Goal: Task Accomplishment & Management: Use online tool/utility

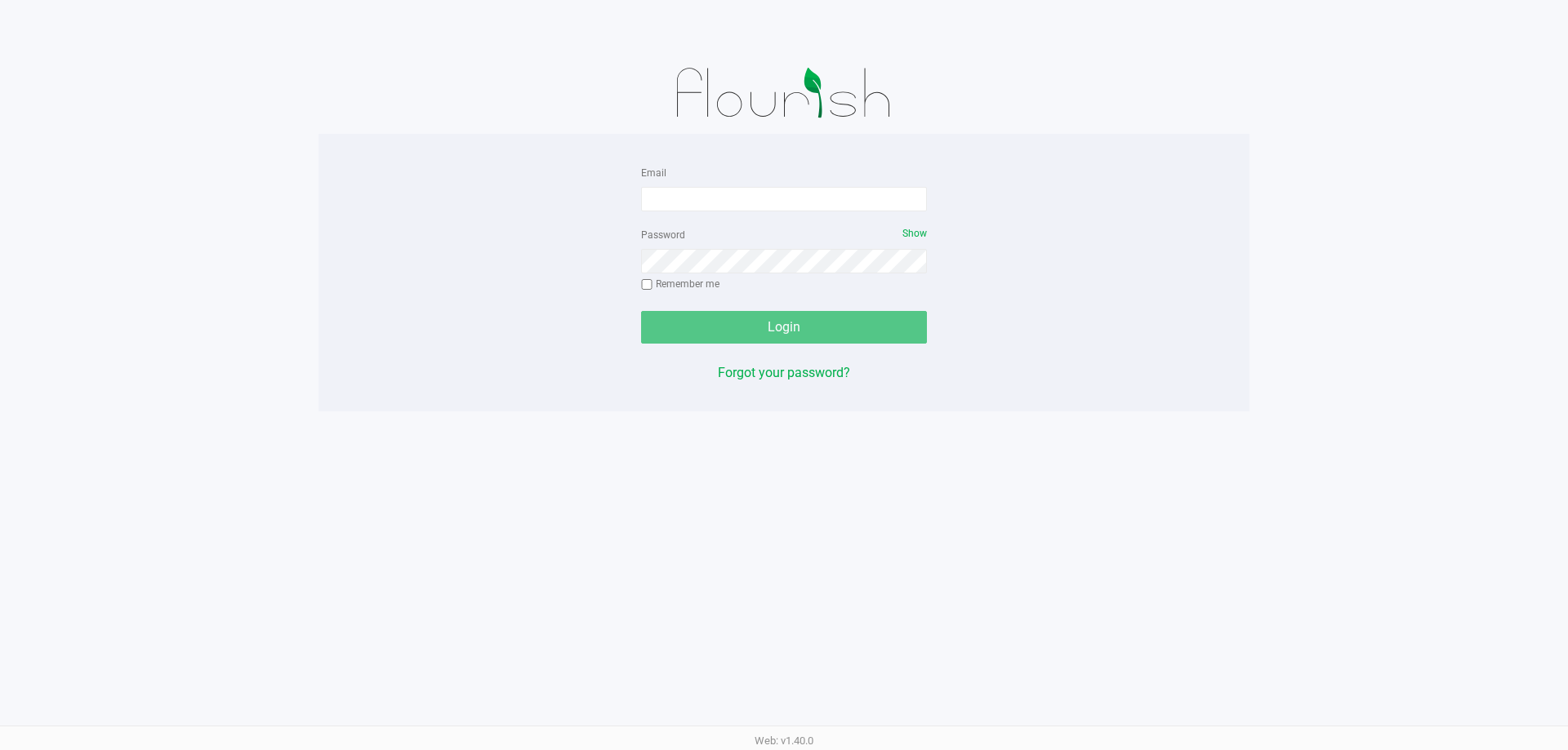
click at [772, 216] on form "Email Password Show Remember me Login" at bounding box center [783, 253] width 285 height 181
click at [767, 202] on input "Email" at bounding box center [783, 199] width 285 height 25
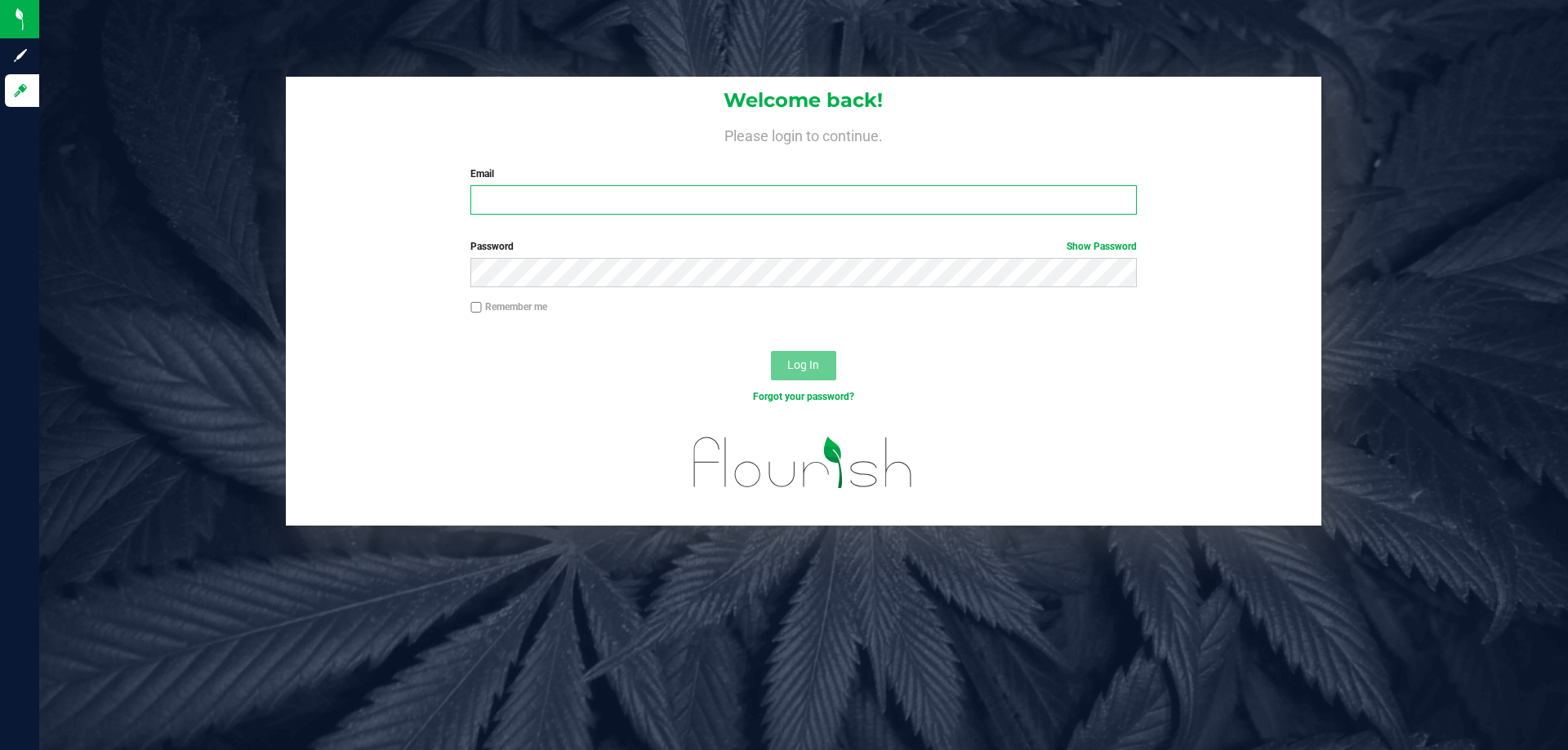
click at [537, 202] on input "Email" at bounding box center [803, 200] width 666 height 30
type input "[EMAIL_ADDRESS][DOMAIN_NAME]"
click at [771, 351] on button "Log In" at bounding box center [803, 366] width 65 height 30
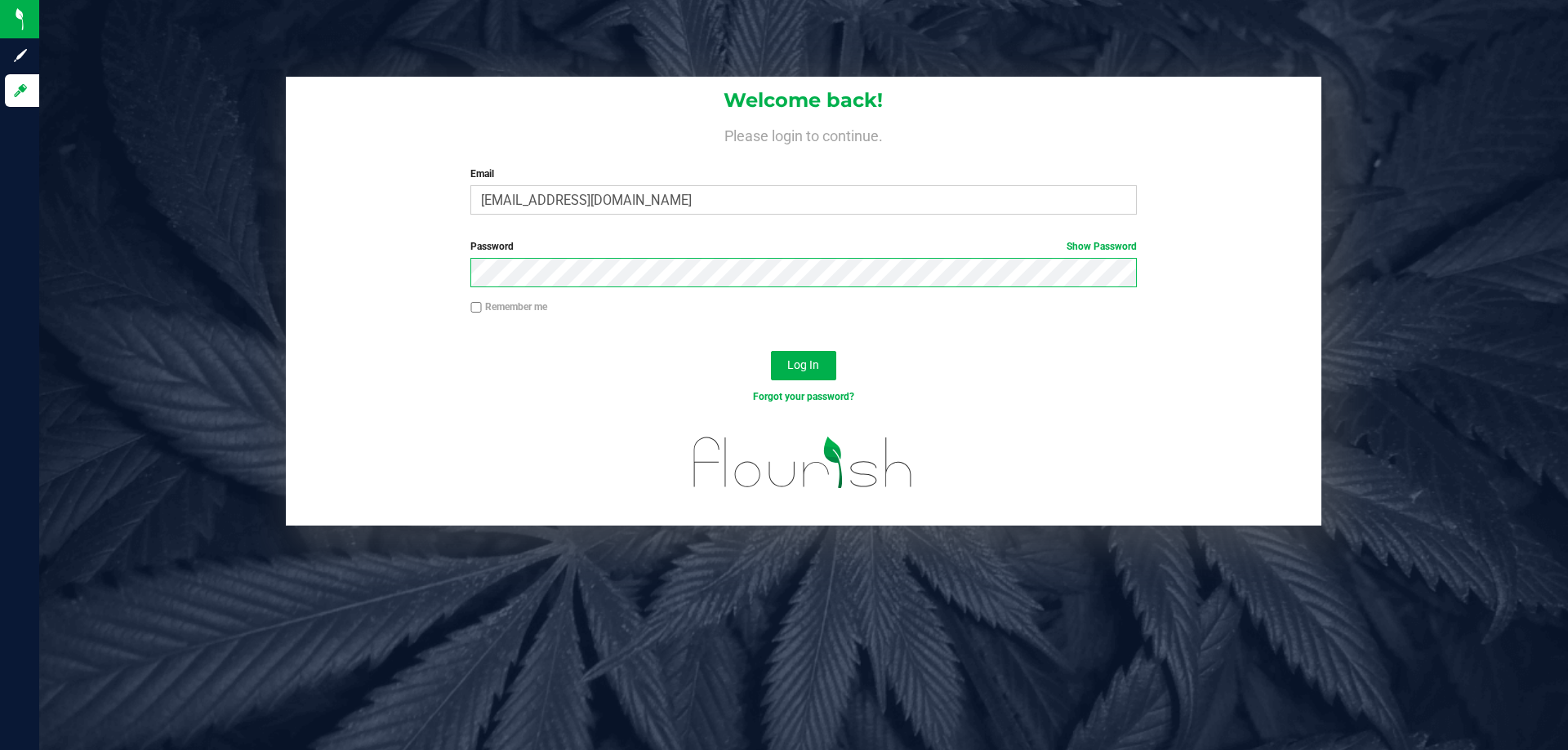
click at [771, 351] on button "Log In" at bounding box center [803, 366] width 65 height 30
